Goal: Navigation & Orientation: Find specific page/section

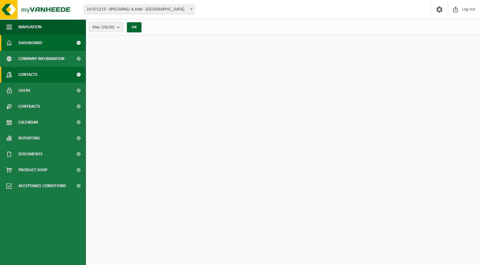
click at [56, 76] on link "Contacts" at bounding box center [43, 75] width 86 height 16
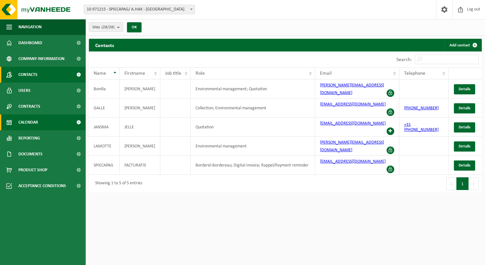
click at [67, 122] on link "Calendar" at bounding box center [43, 122] width 86 height 16
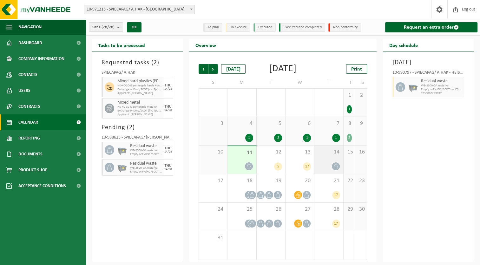
scroll to position [10, 0]
